Goal: Check status: Check status

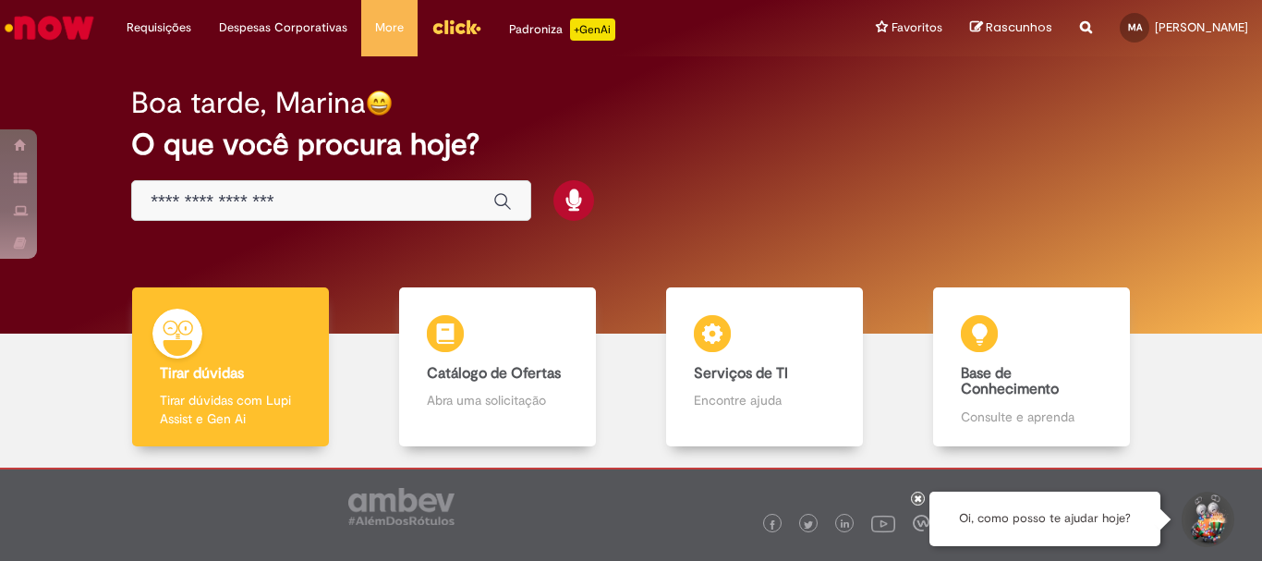
scroll to position [91, 0]
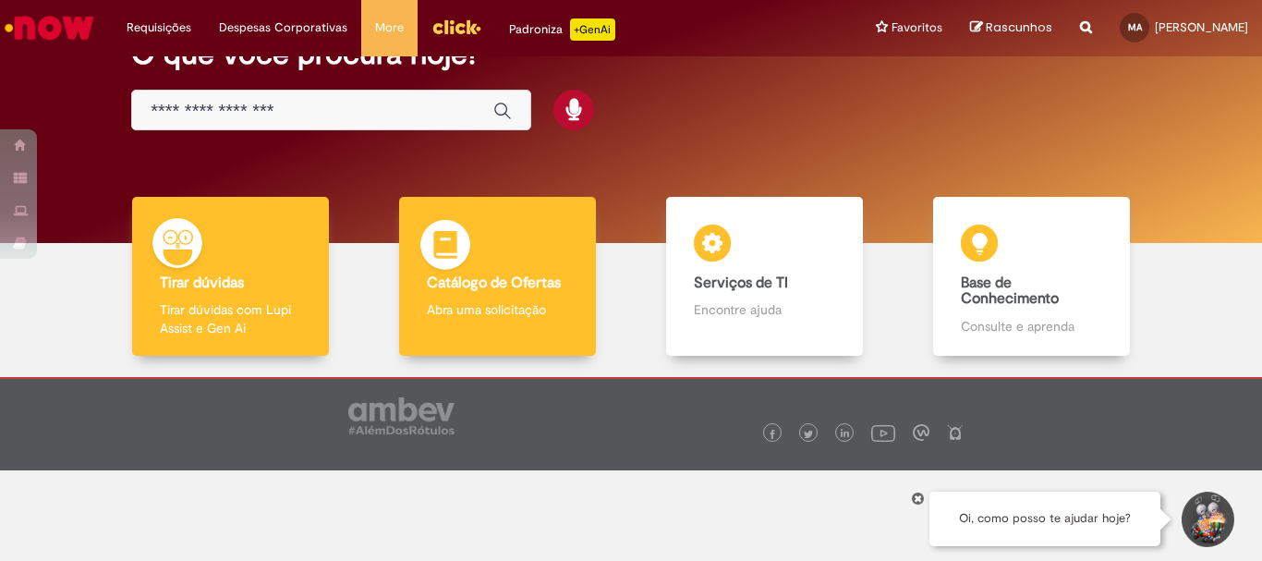
click at [549, 295] on div "Catálogo de Ofertas Catálogo de Ofertas Abra uma solicitação" at bounding box center [497, 277] width 196 height 160
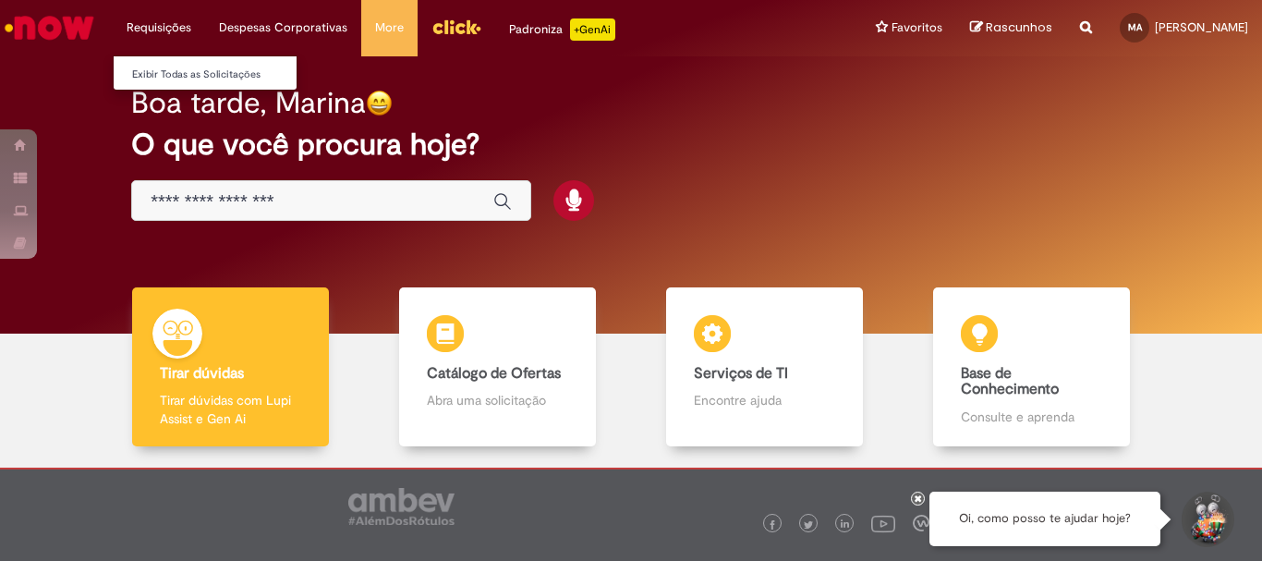
click at [176, 31] on li "Requisições Exibir Todas as Solicitações" at bounding box center [159, 27] width 92 height 55
click at [184, 78] on link "Exibir Todas as Solicitações" at bounding box center [215, 75] width 203 height 20
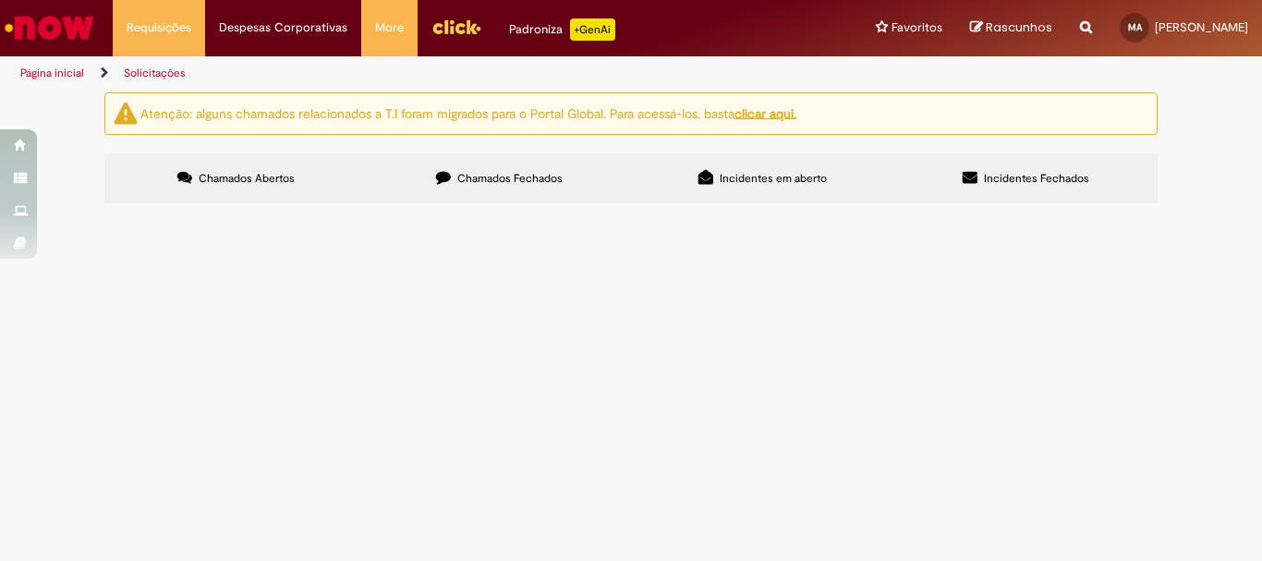
click at [526, 183] on span "Chamados Fechados" at bounding box center [509, 178] width 105 height 15
click at [0, 0] on span "Alterar dias de entrega dos pdvs da noturna que estão alocados no 710 mas são a…" at bounding box center [0, 0] width 0 height 0
click at [0, 0] on span "Ajuste Data de entrega Bees" at bounding box center [0, 0] width 0 height 0
